Goal: Find specific page/section: Find specific page/section

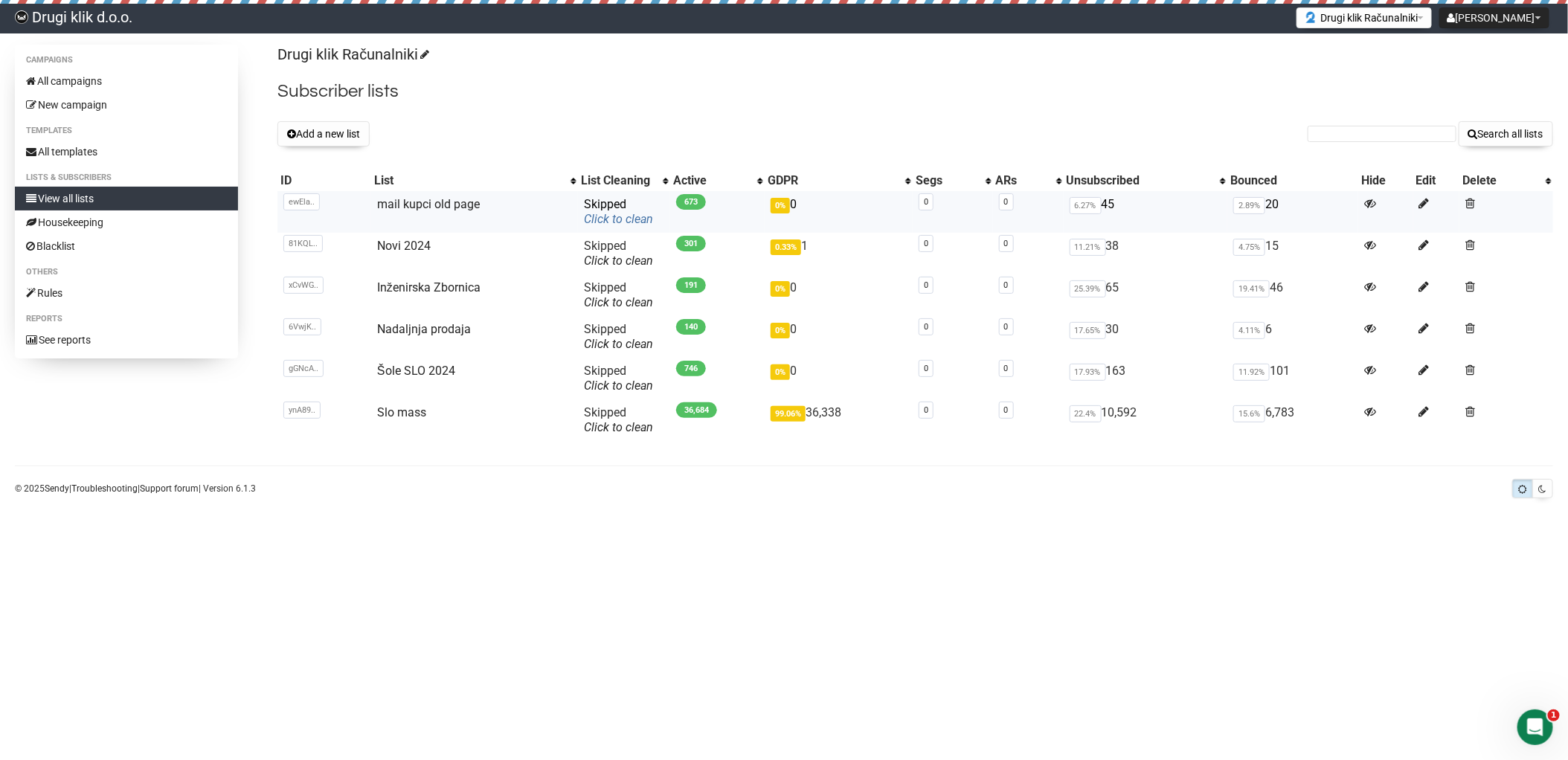
click at [608, 222] on link "Click to clean" at bounding box center [619, 219] width 69 height 14
click at [73, 215] on link "Housekeeping" at bounding box center [126, 222] width 223 height 24
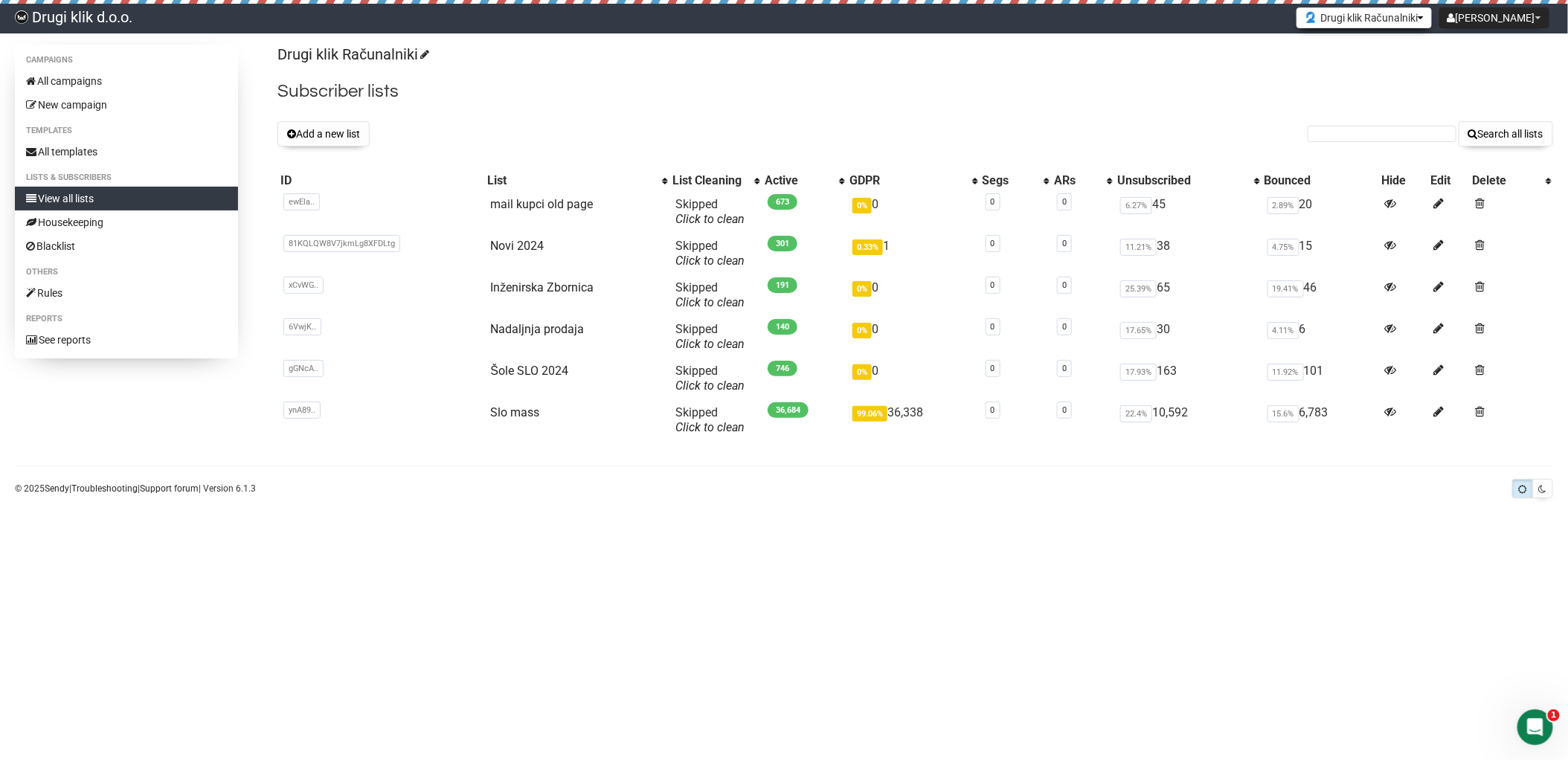
click at [1432, 21] on button "Drugi klik Računalniki" at bounding box center [1364, 18] width 135 height 21
click at [1423, 67] on link "RShop računala" at bounding box center [1367, 74] width 135 height 22
